Goal: Navigation & Orientation: Go to known website

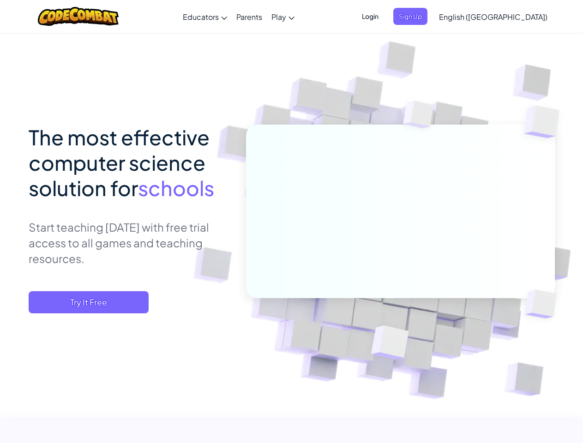
click at [384, 16] on span "Login" at bounding box center [370, 16] width 28 height 17
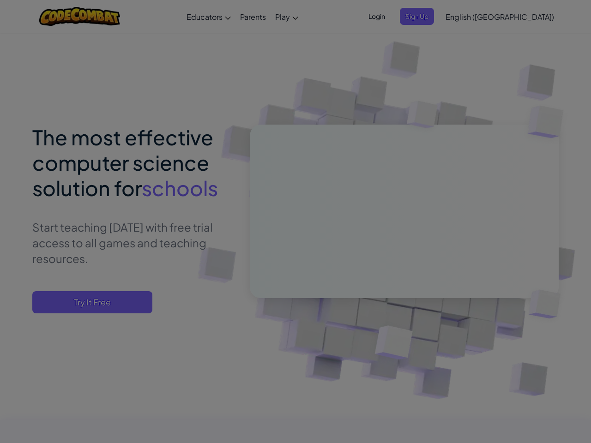
click at [426, 16] on div at bounding box center [295, 221] width 591 height 443
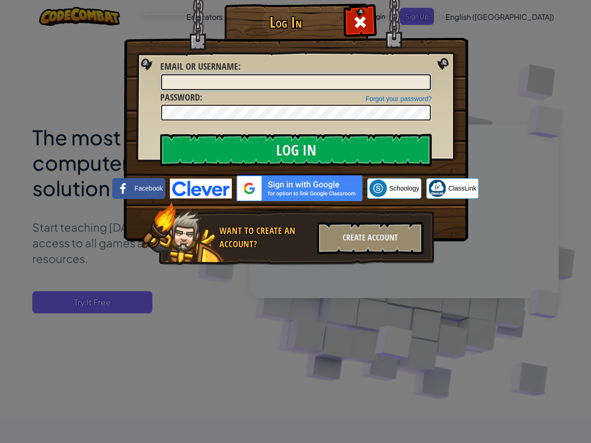
click at [467, 16] on div "Log In Unknown Error Email or Username : Forgot your password? Password : Log I…" at bounding box center [295, 221] width 591 height 443
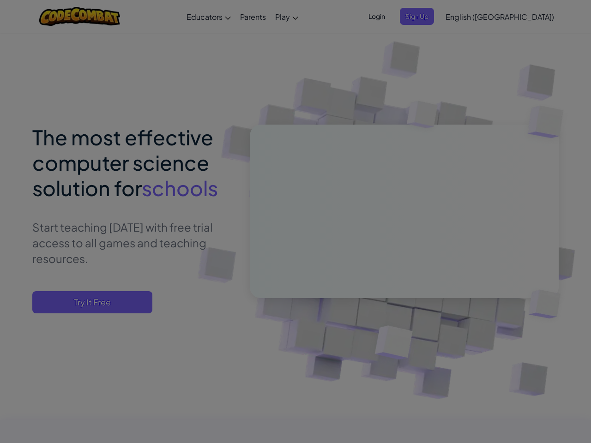
click at [467, 16] on div "Log In Unknown Error Email or Username : Forgot your password? Password : Log I…" at bounding box center [295, 221] width 591 height 443
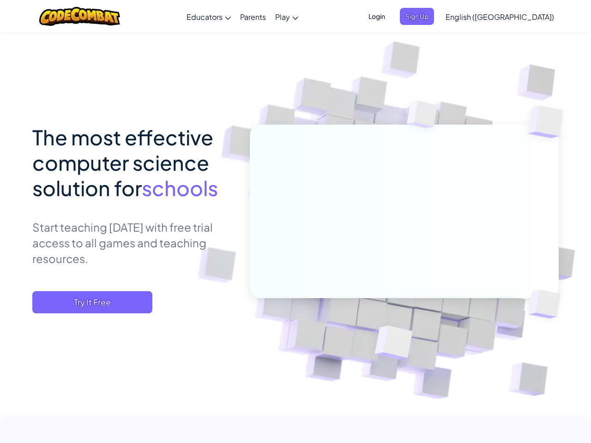
click at [516, 17] on span "English ([GEOGRAPHIC_DATA])" at bounding box center [499, 17] width 108 height 10
click at [89, 302] on span "Try It Free" at bounding box center [92, 302] width 120 height 22
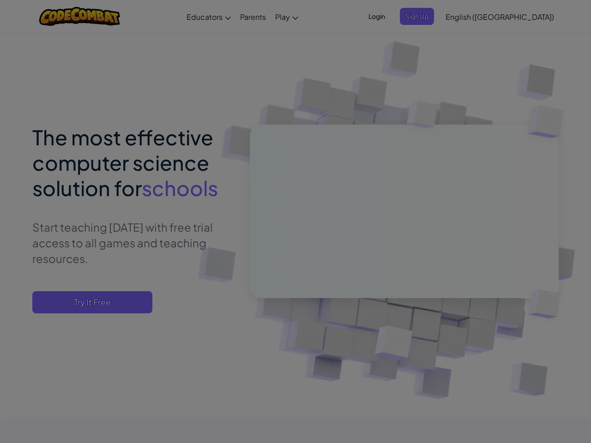
click at [0, 0] on div "Create Teacher Account First Name Last Name Email Address Password 4 to 64 char…" at bounding box center [0, 0] width 0 height 0
